Goal: Task Accomplishment & Management: Complete application form

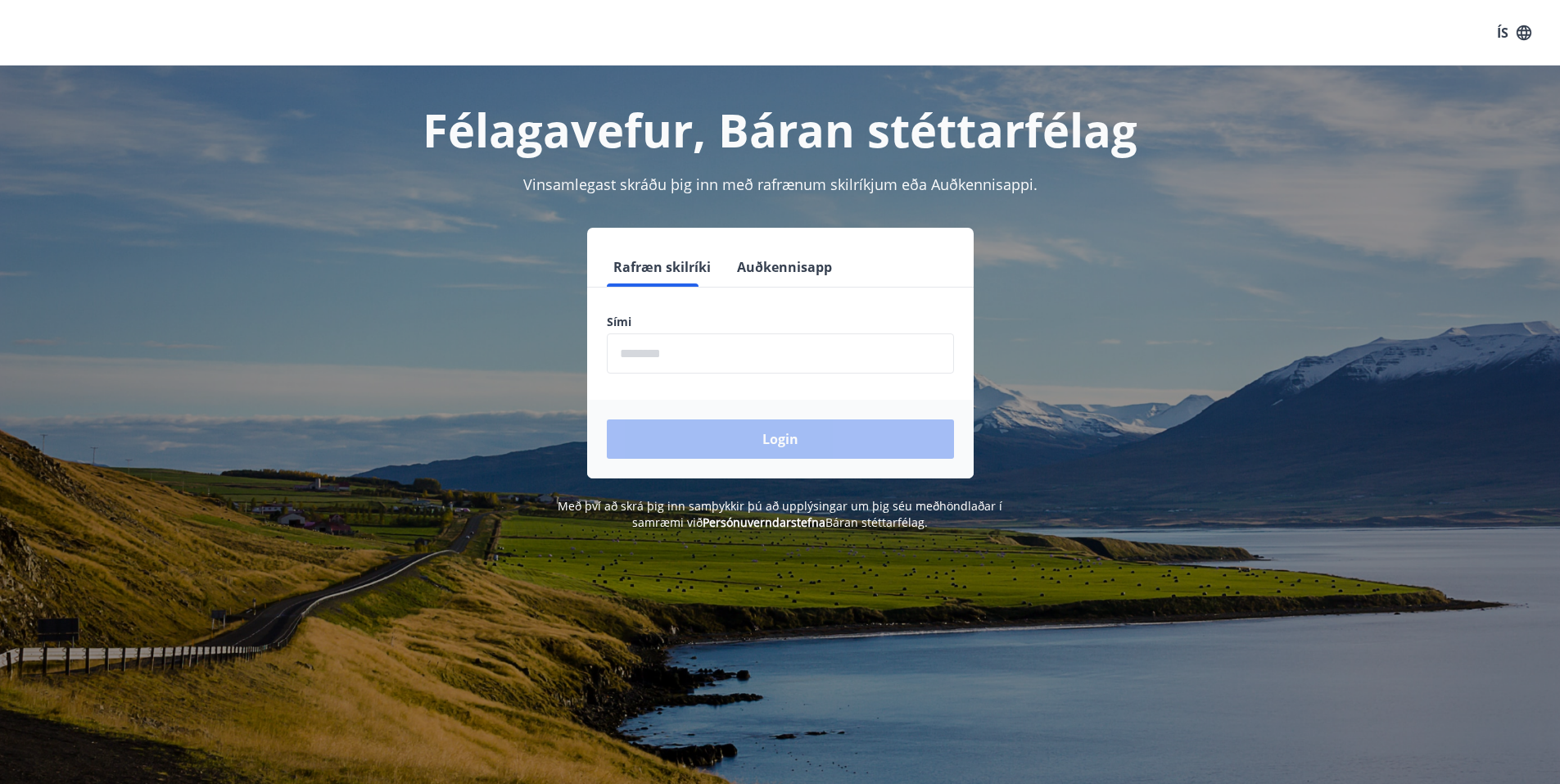
click at [667, 357] on input "phone" at bounding box center [781, 353] width 347 height 40
type input "********"
click at [729, 454] on button "Login" at bounding box center [781, 438] width 347 height 40
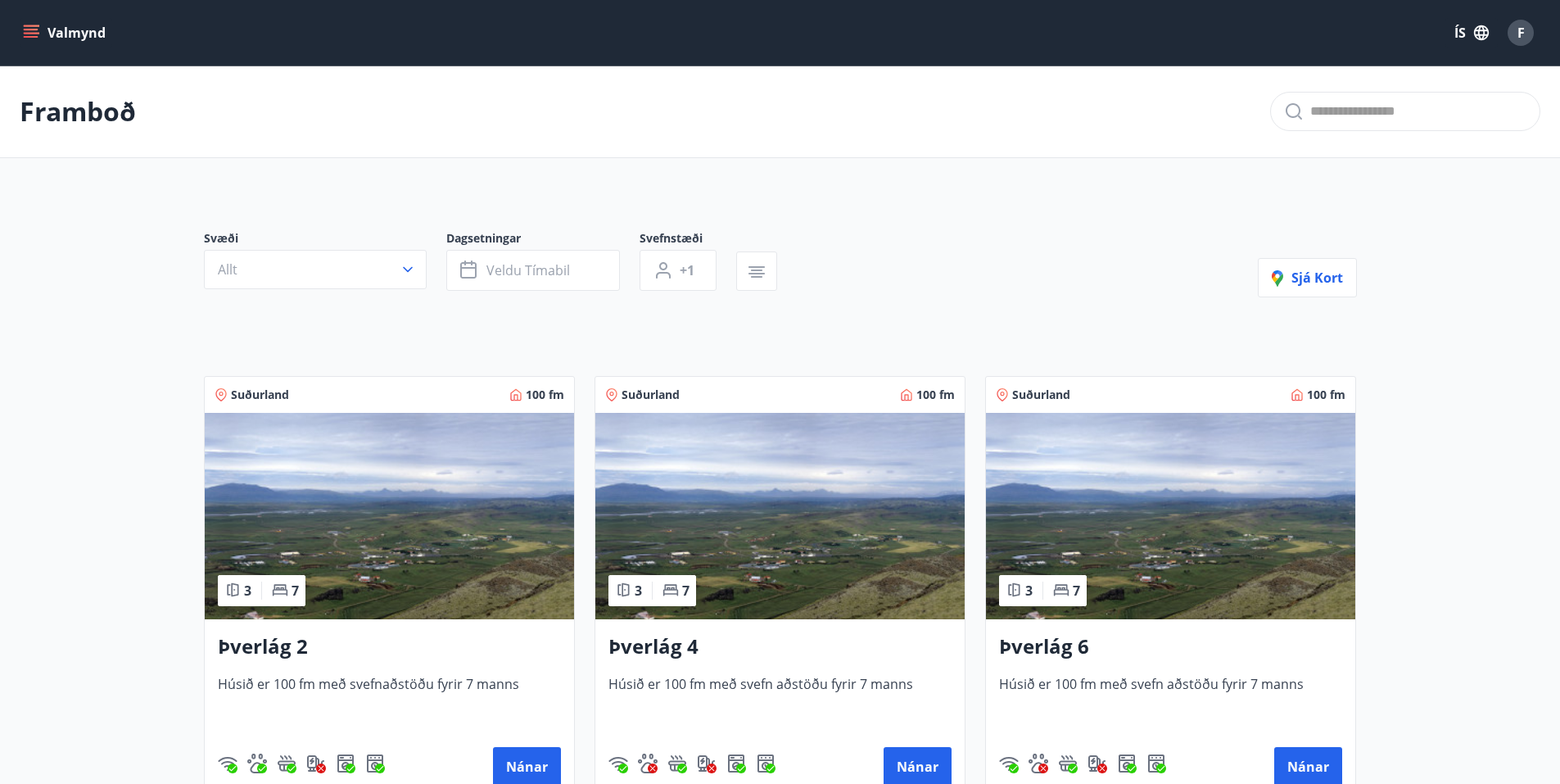
click at [75, 16] on div "Valmynd ÍS F" at bounding box center [780, 33] width 1521 height 40
click at [87, 41] on button "Valmynd" at bounding box center [66, 32] width 93 height 30
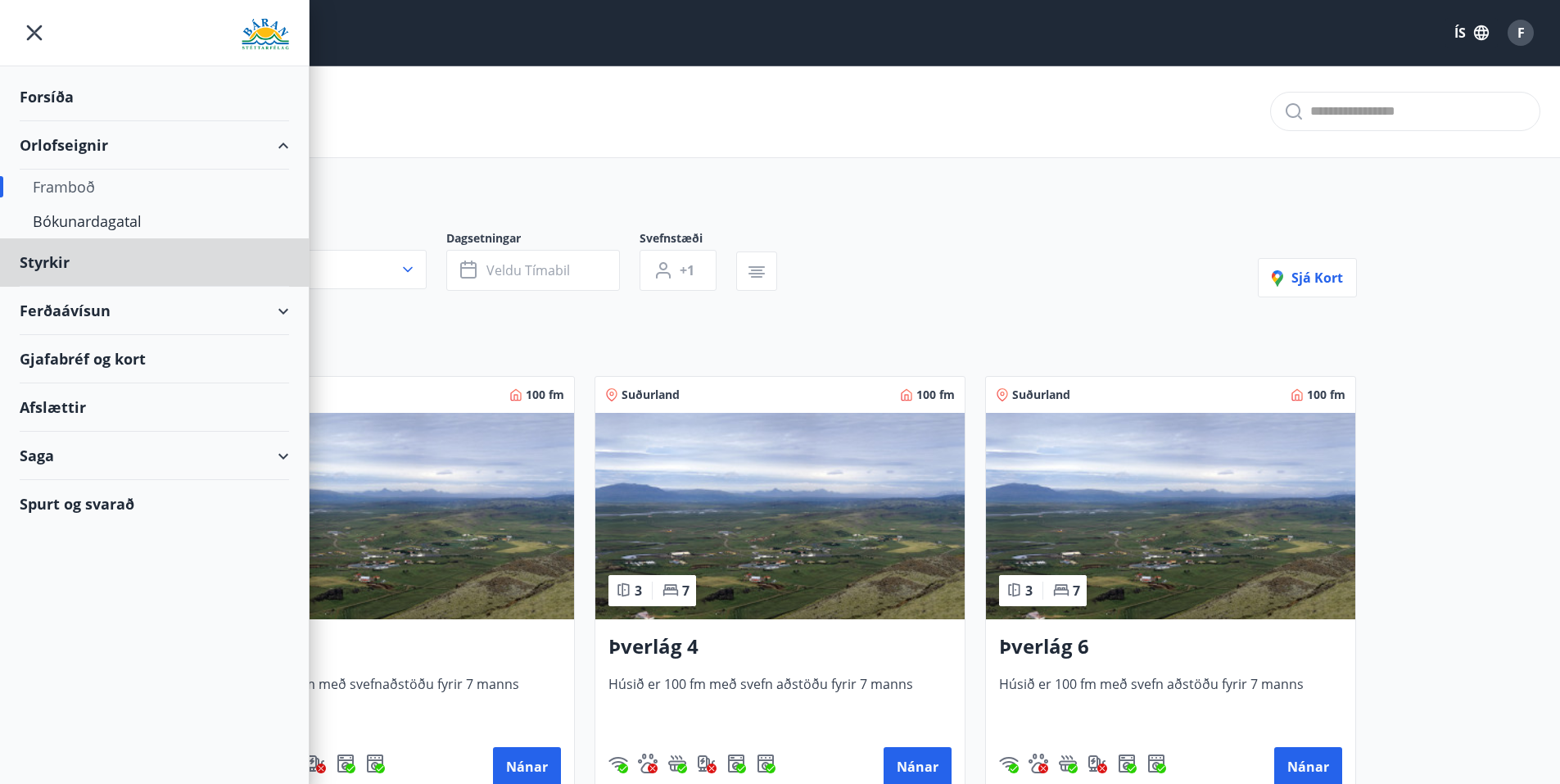
click at [88, 83] on div "Forsíða" at bounding box center [154, 96] width 270 height 48
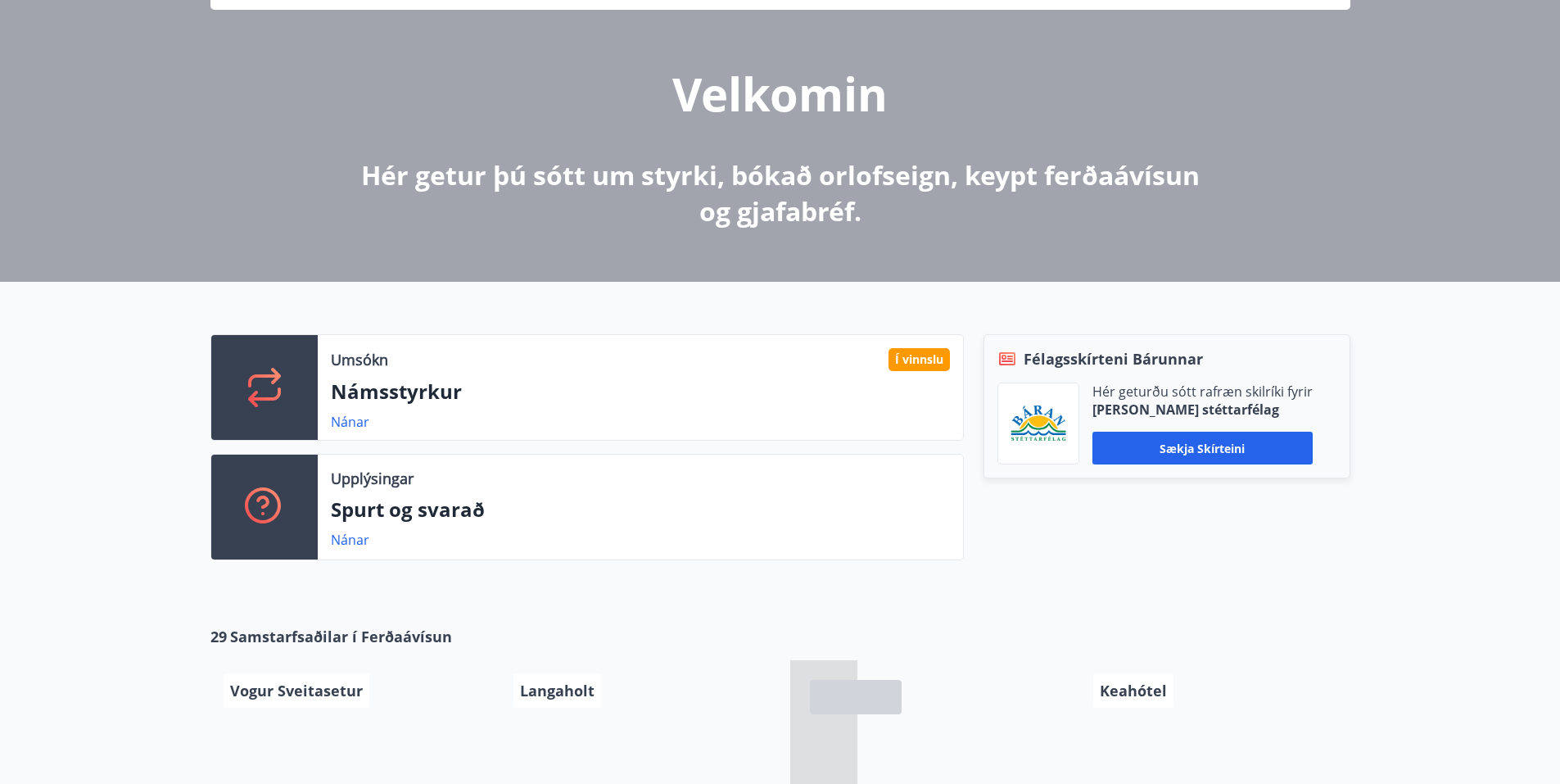
scroll to position [164, 0]
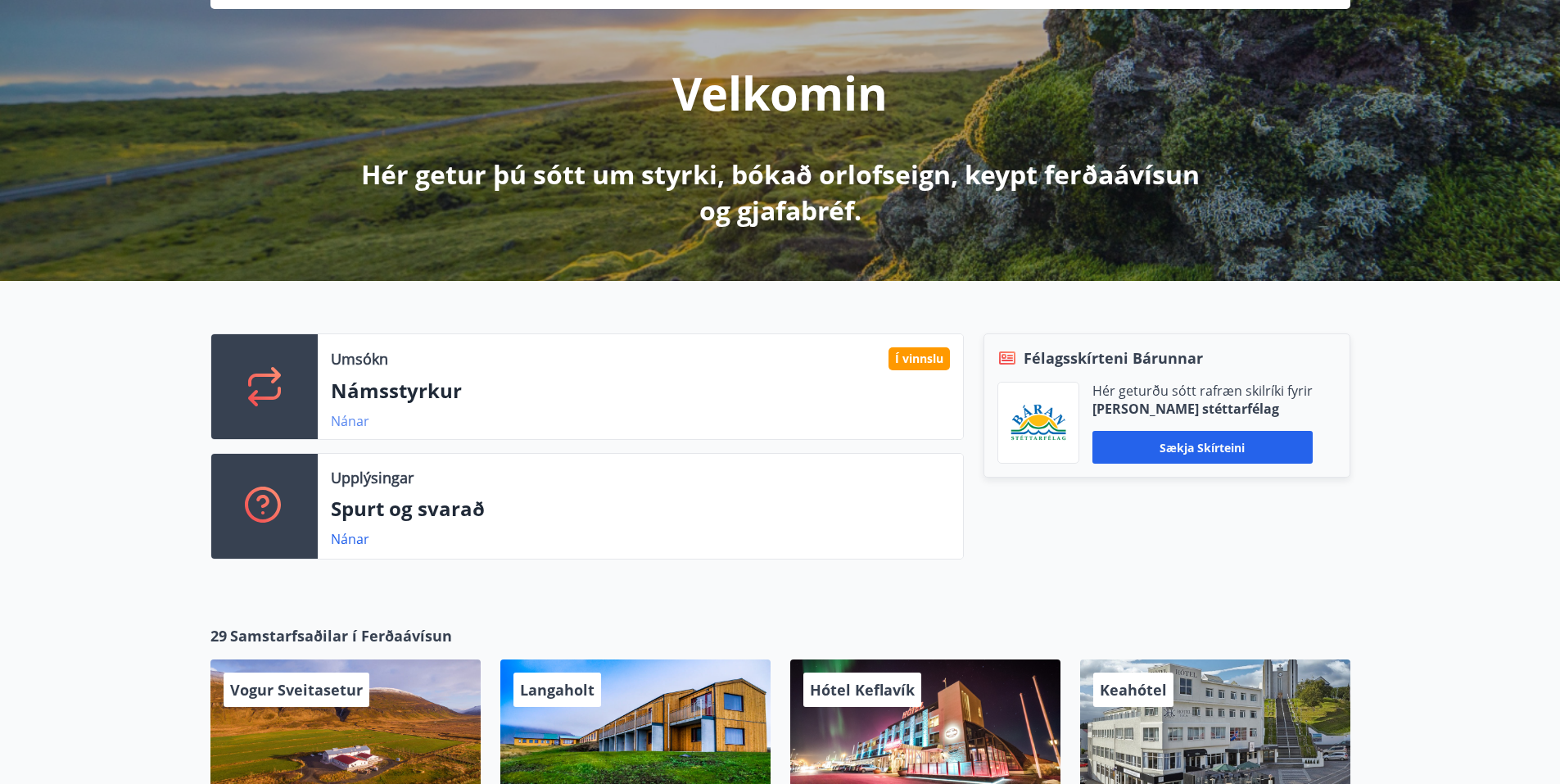
click at [356, 422] on link "Nánar" at bounding box center [350, 421] width 39 height 18
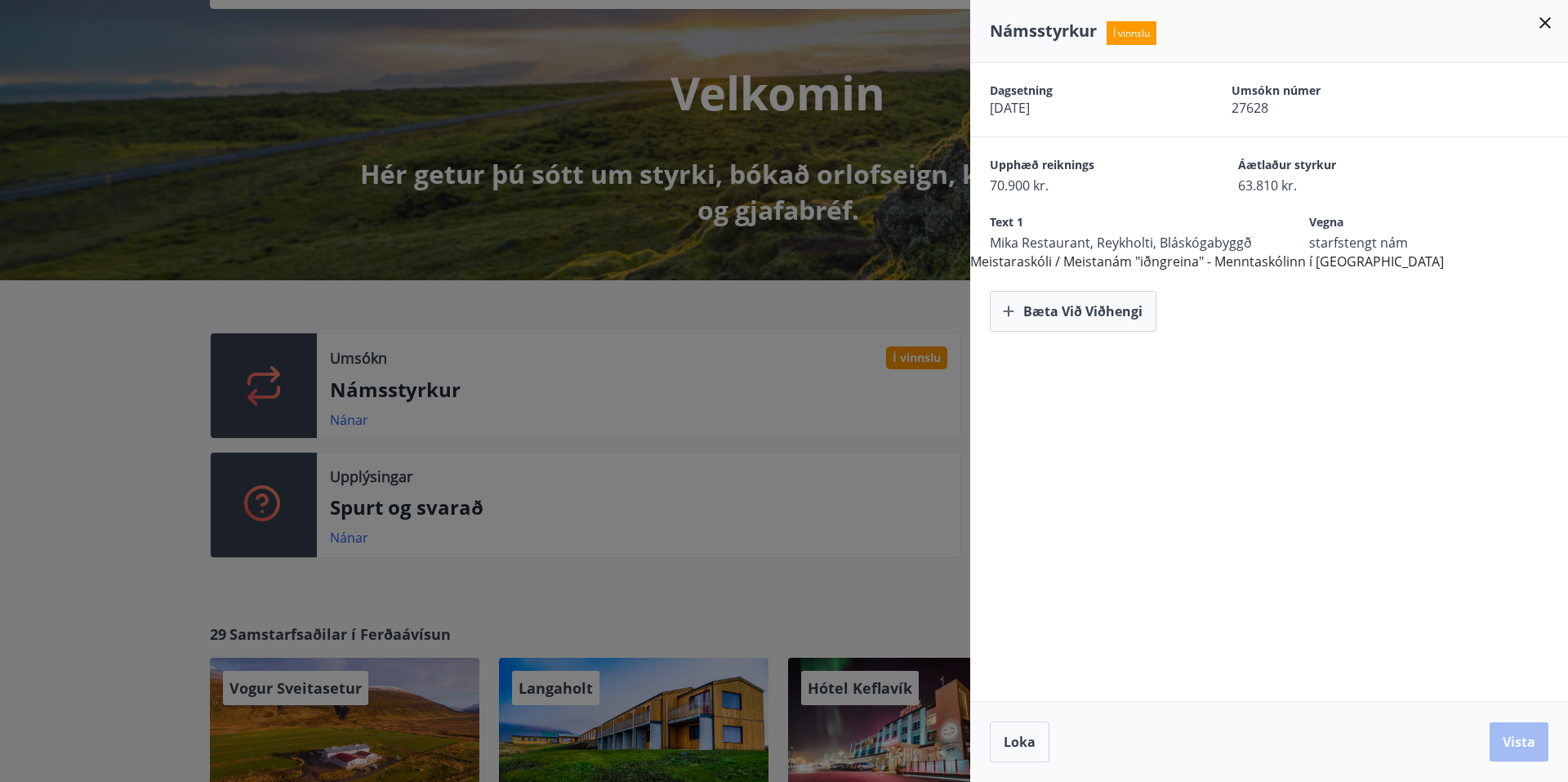
click at [792, 323] on div at bounding box center [784, 391] width 1568 height 782
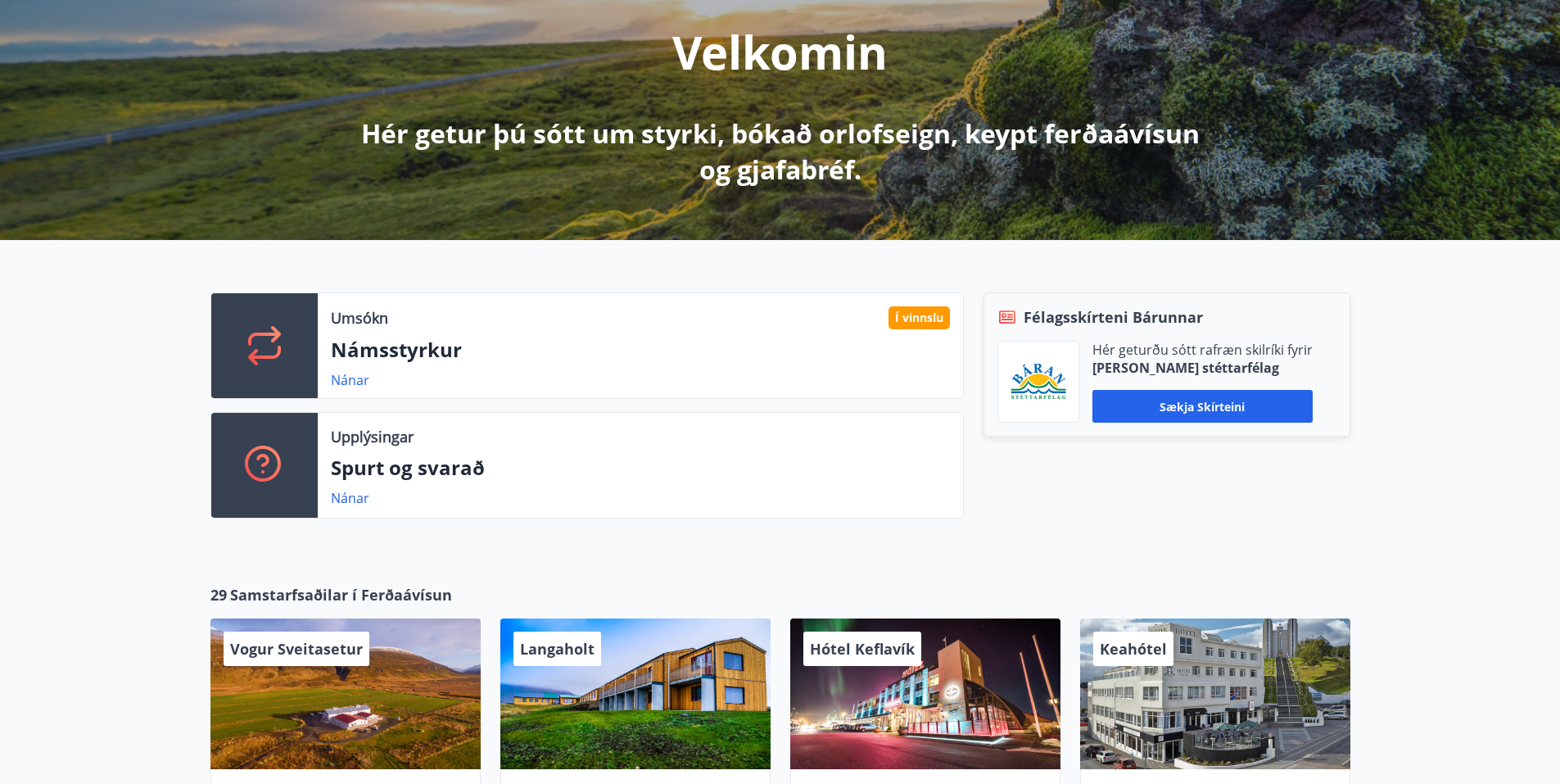
scroll to position [0, 0]
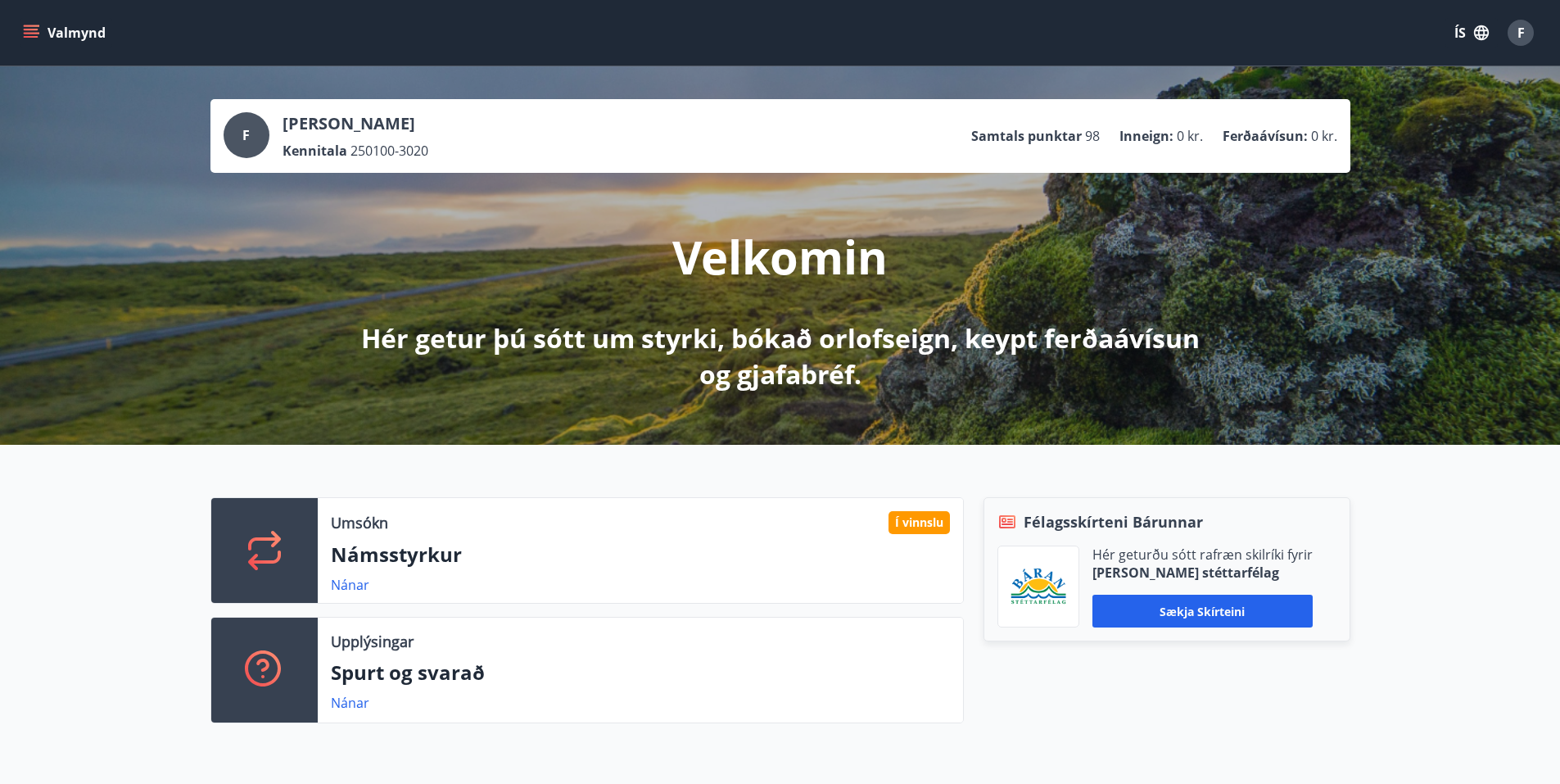
click at [30, 40] on icon "menu" at bounding box center [30, 32] width 16 height 16
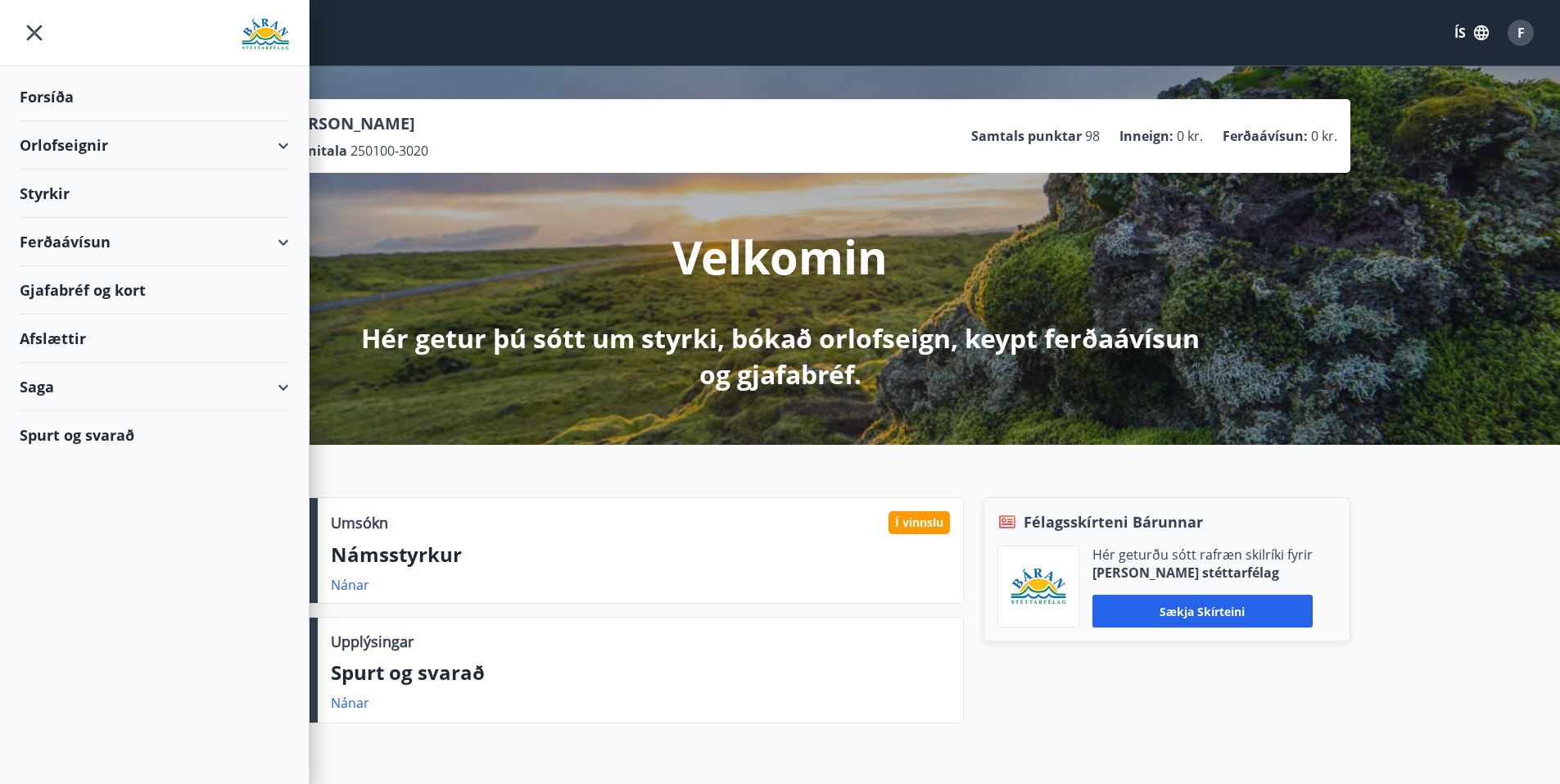
click at [81, 204] on div "Styrkir" at bounding box center [154, 193] width 270 height 48
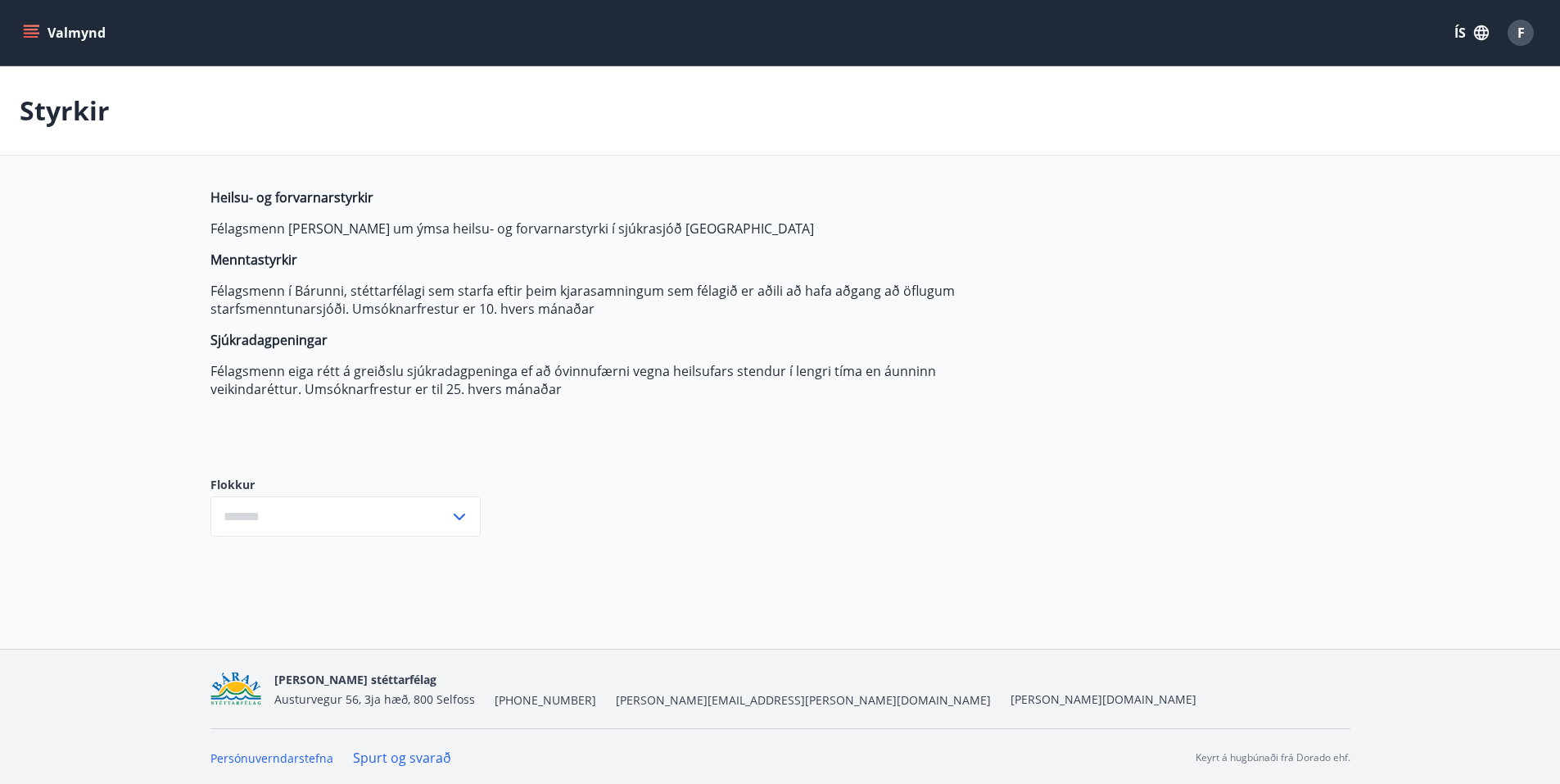
type input "***"
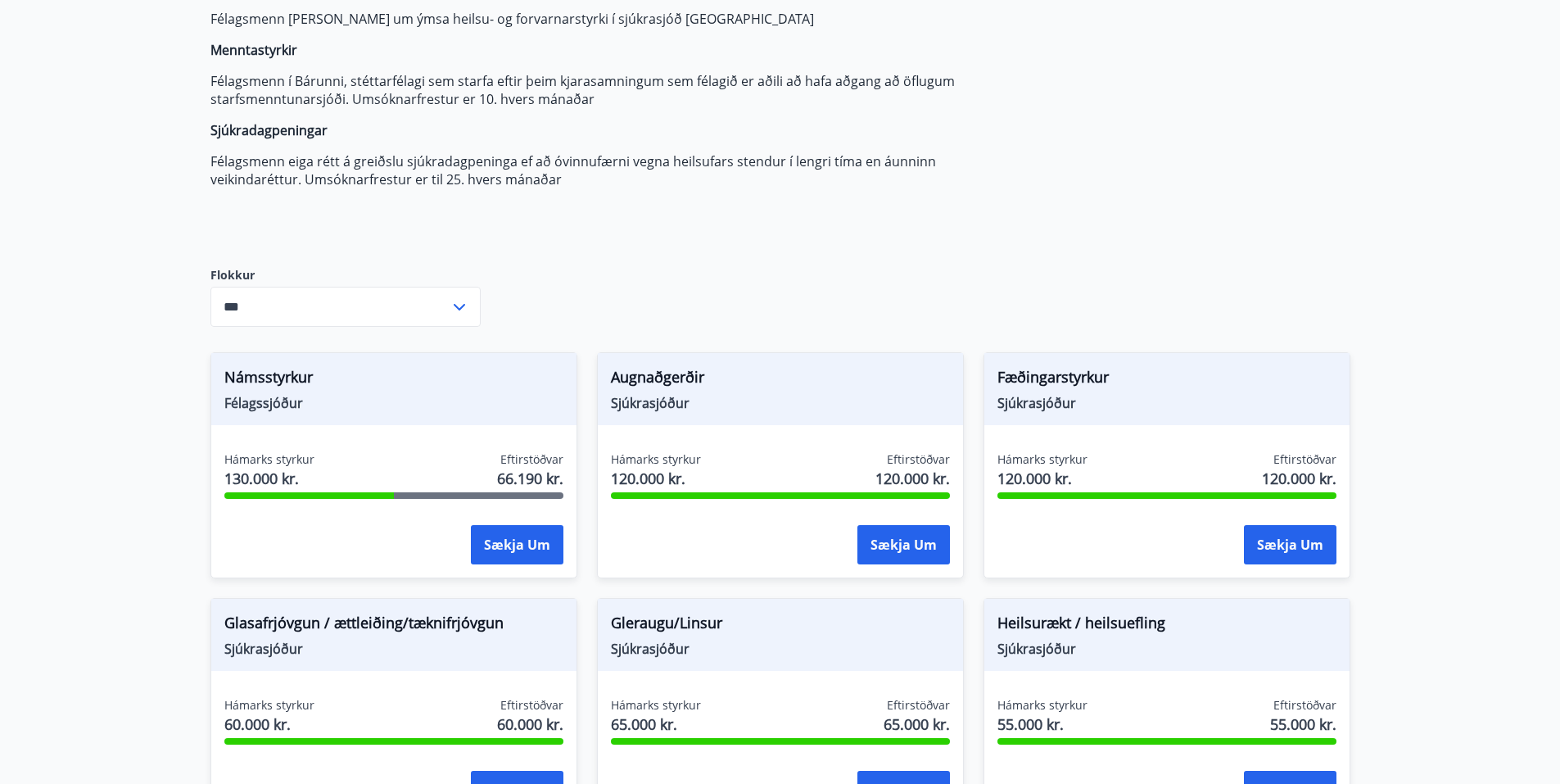
scroll to position [245, 0]
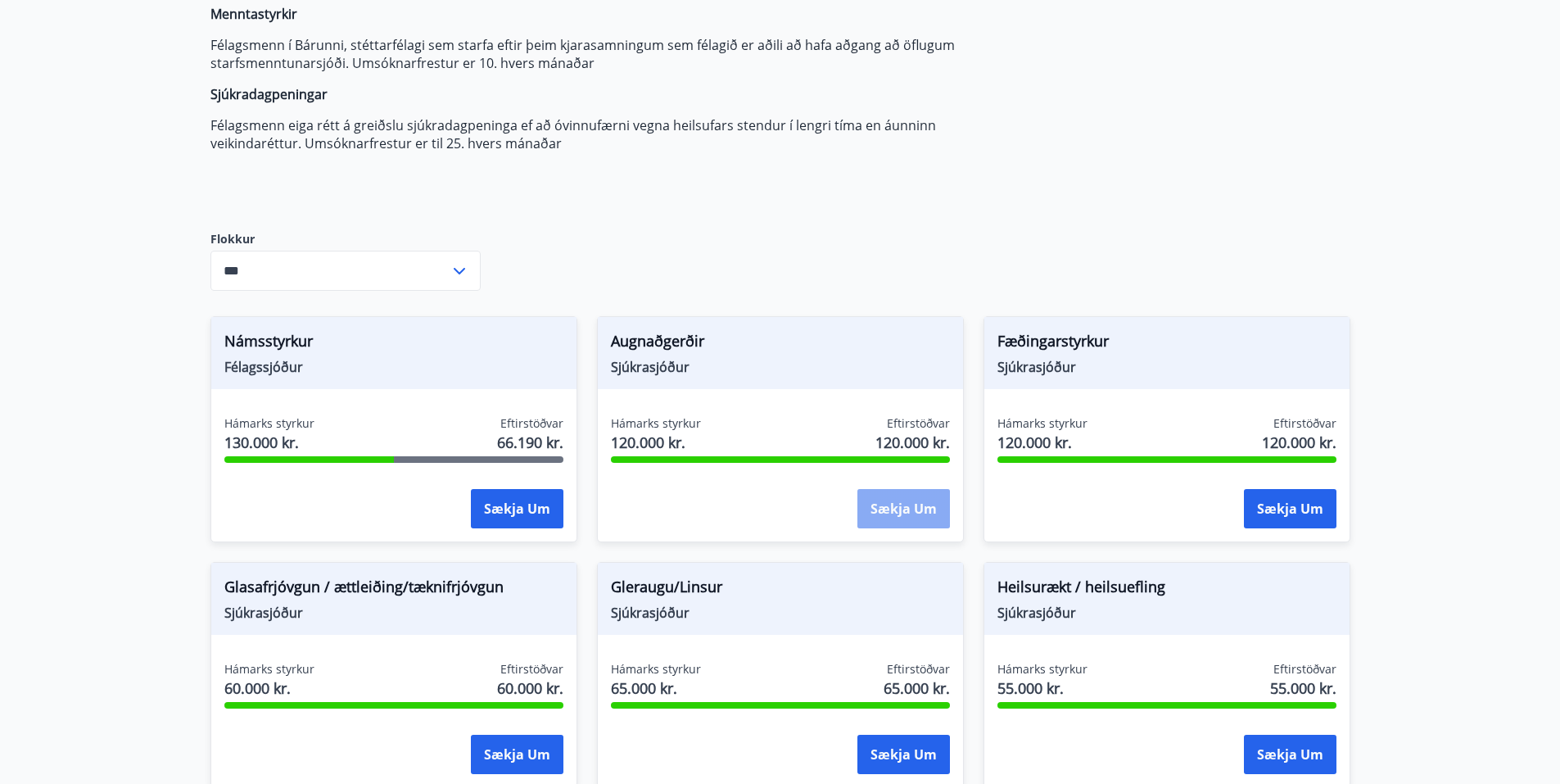
click at [871, 509] on button "Sækja um" at bounding box center [904, 508] width 93 height 40
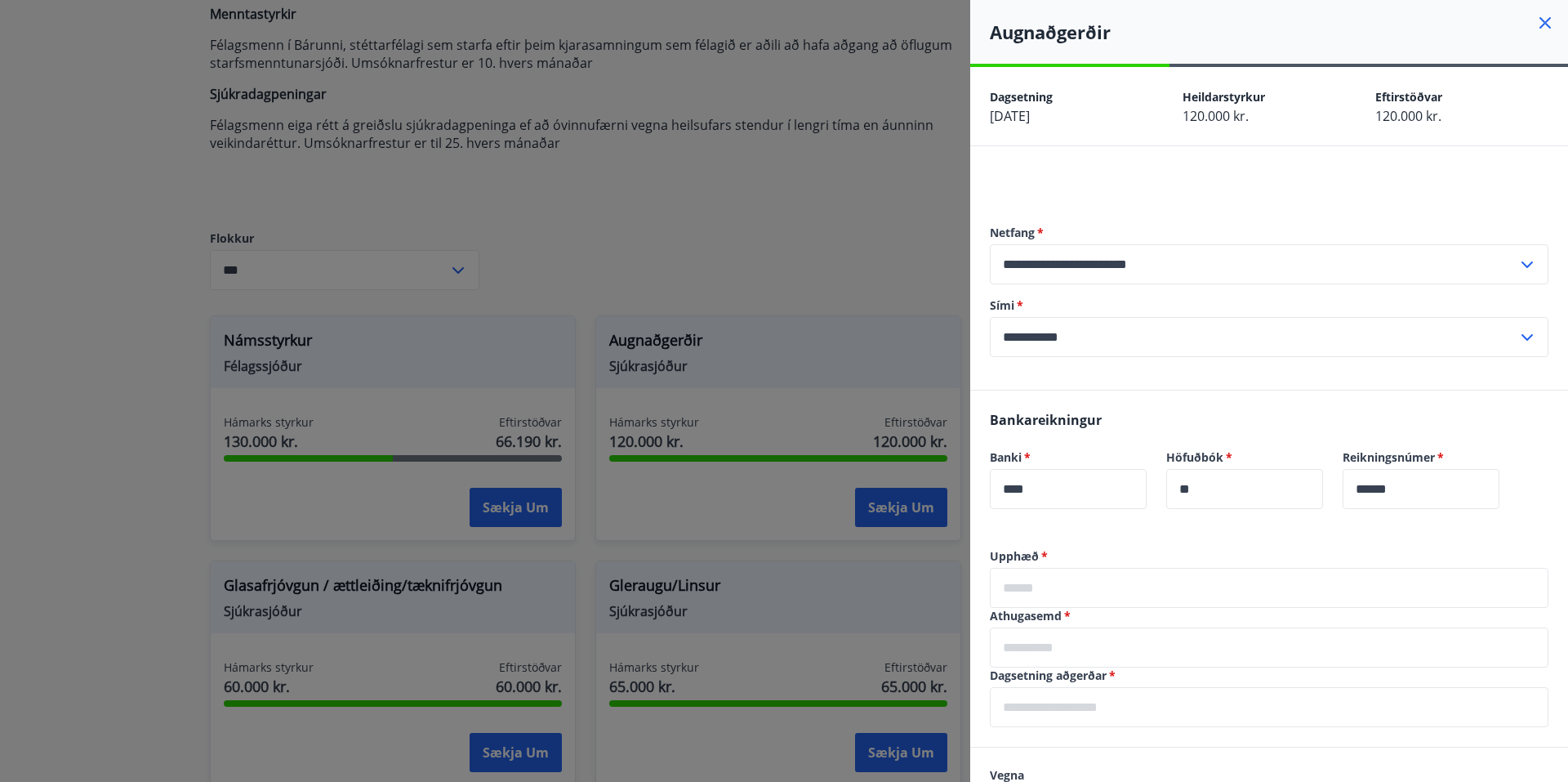
click at [800, 237] on div at bounding box center [784, 391] width 1568 height 782
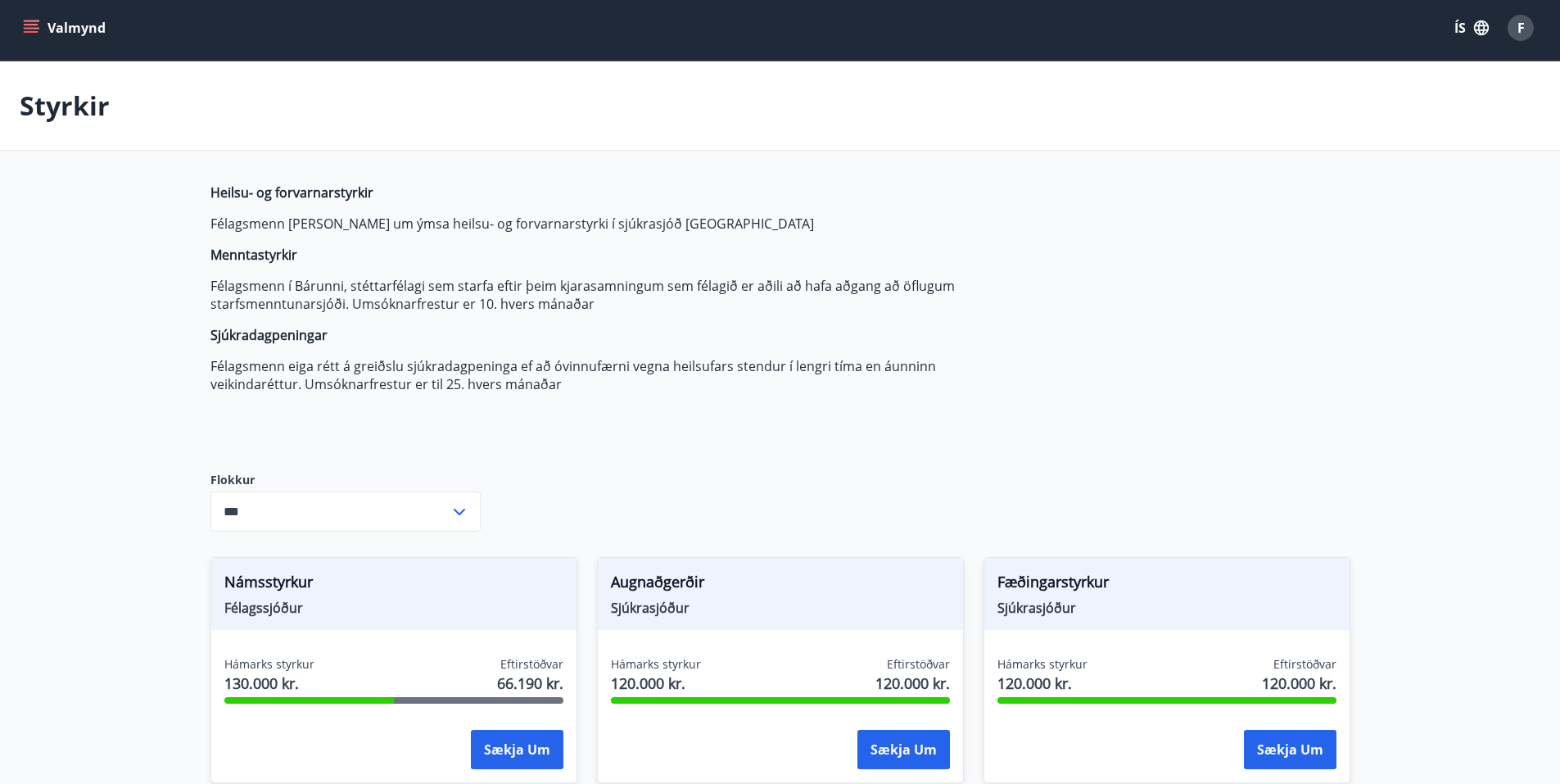
scroll to position [0, 0]
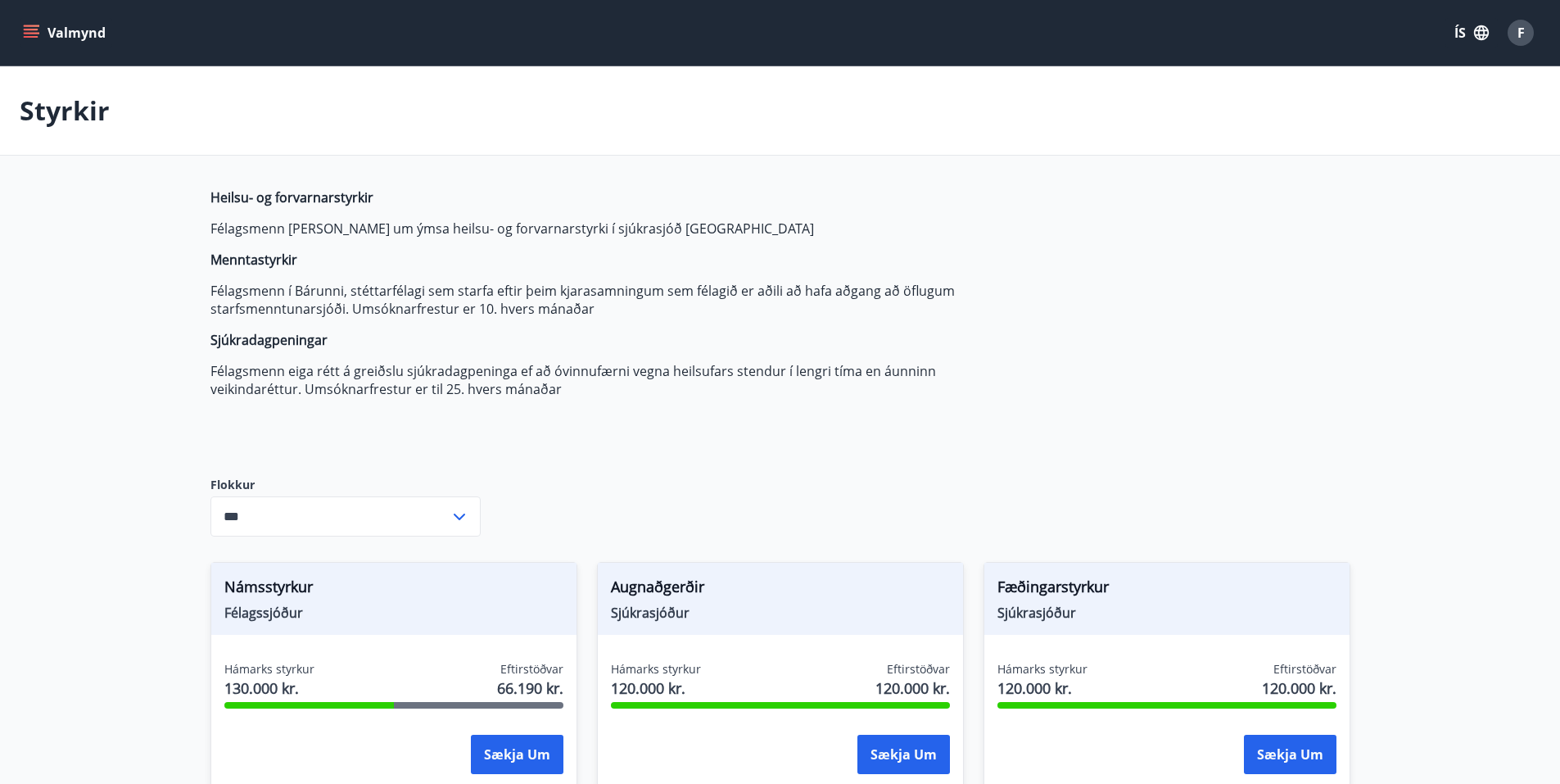
click at [423, 527] on input "***" at bounding box center [331, 517] width 239 height 40
click at [599, 444] on div "Heilsu- og forvarnarstyrkir Félagsmenn [PERSON_NAME] um ýmsa heilsu- og forvarn…" at bounding box center [597, 319] width 773 height 262
